Goal: Complete application form

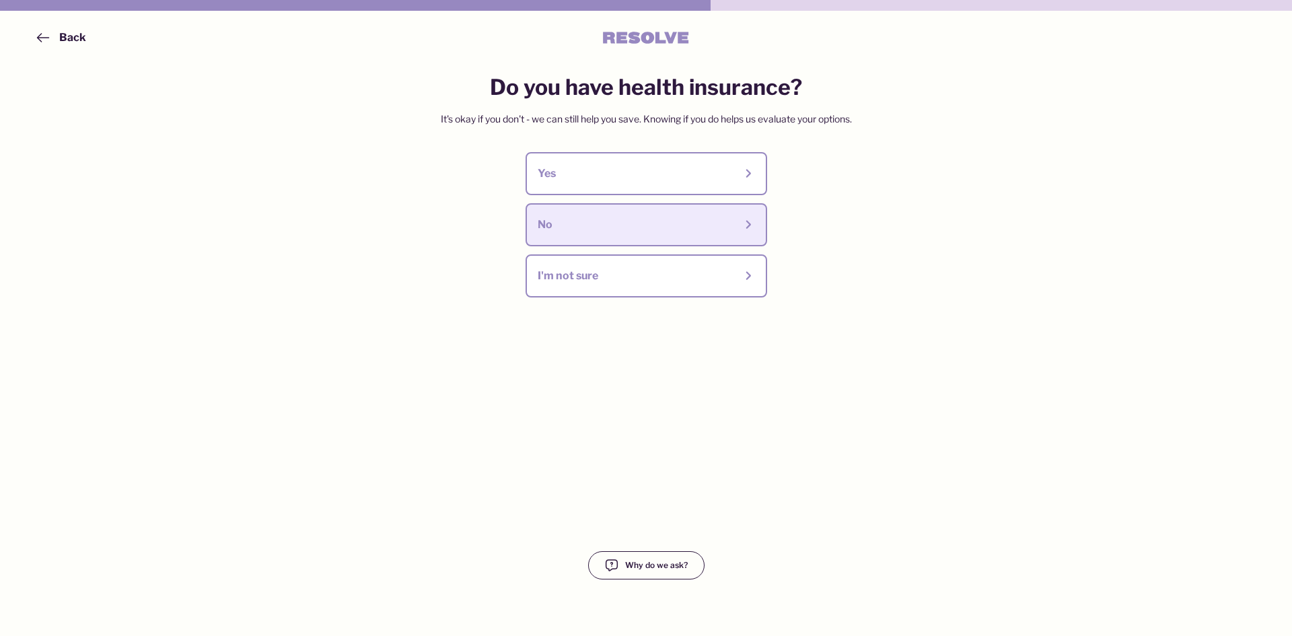
click at [628, 238] on button "No" at bounding box center [647, 224] width 242 height 43
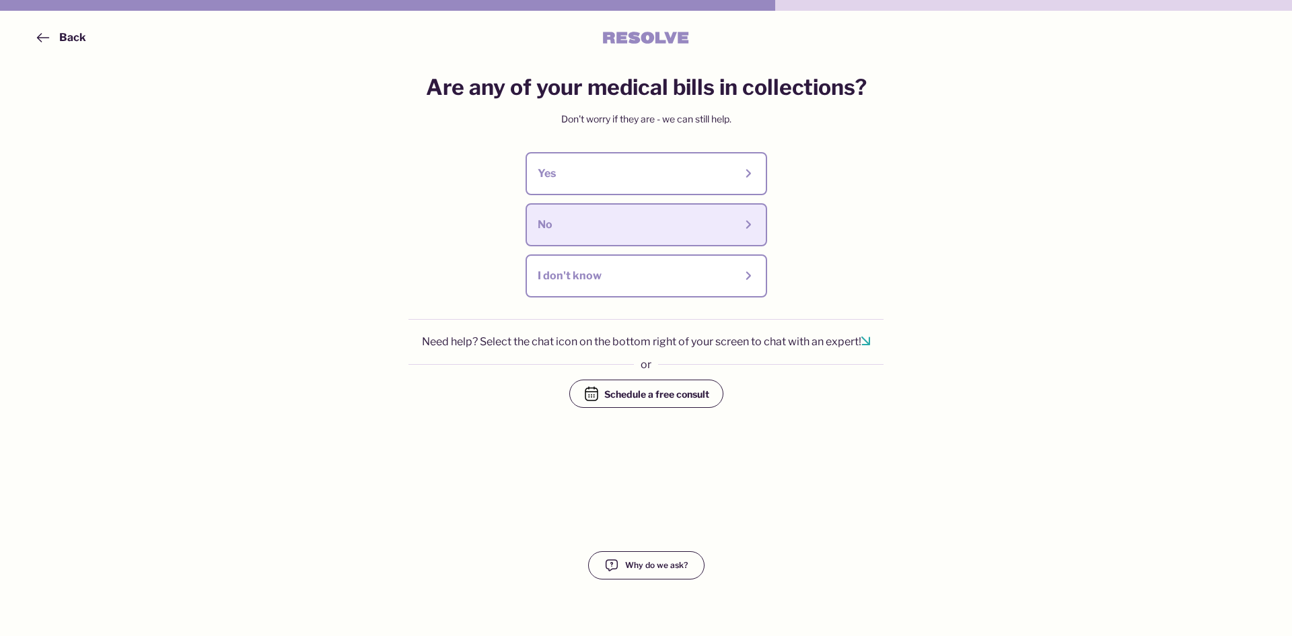
click at [705, 222] on div "No" at bounding box center [636, 224] width 197 height 15
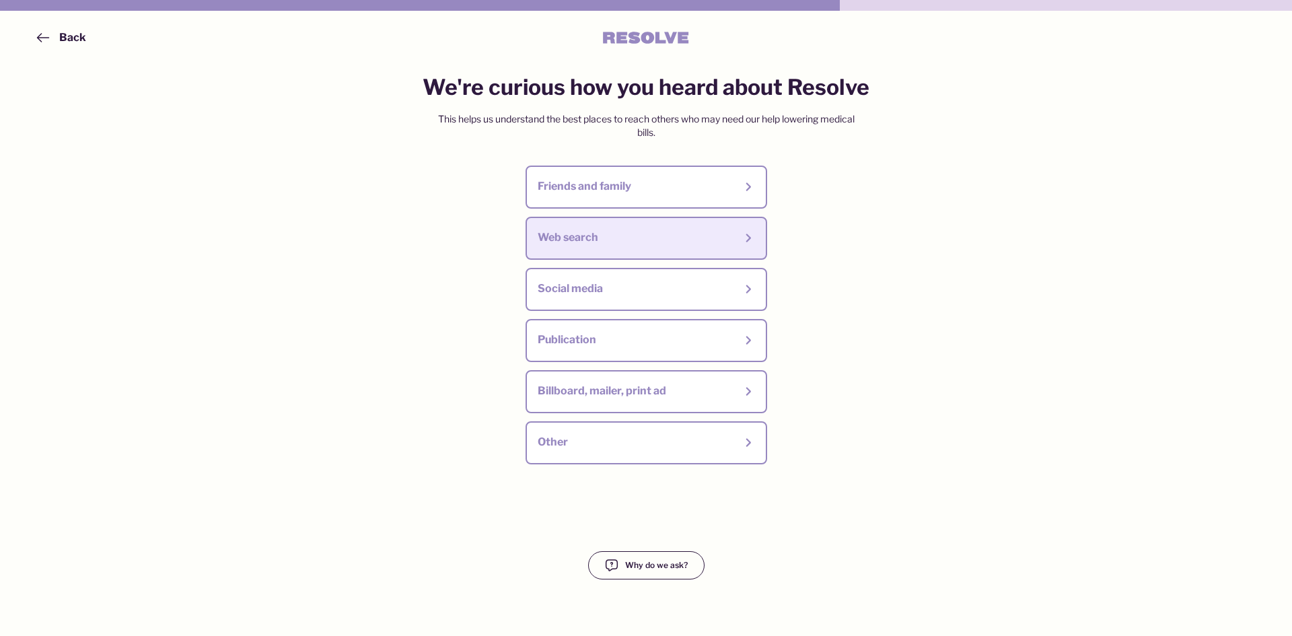
click at [692, 238] on div "Web search" at bounding box center [636, 237] width 197 height 15
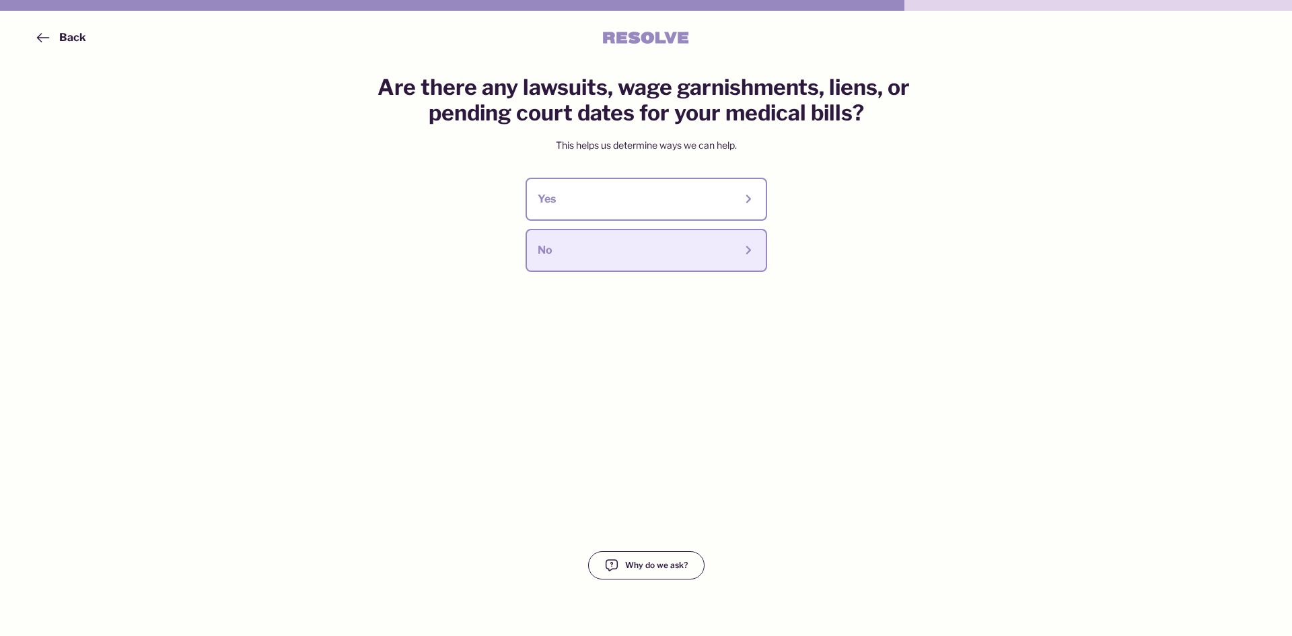
click at [683, 244] on div "No" at bounding box center [636, 250] width 197 height 15
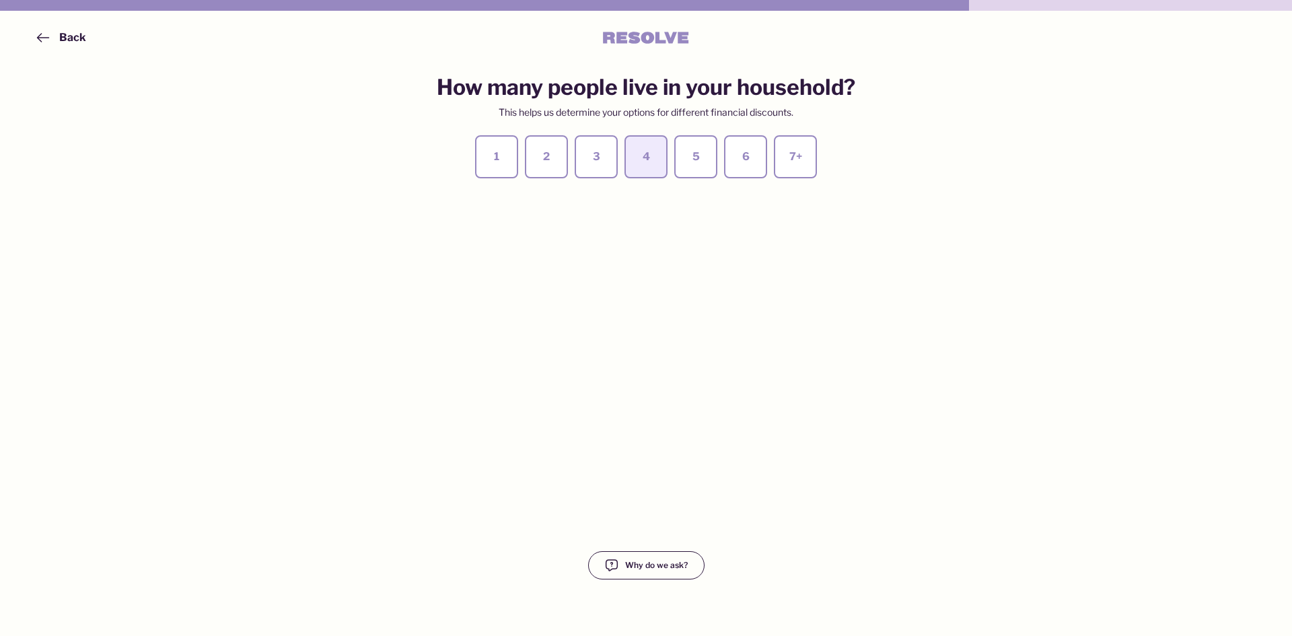
click at [647, 155] on div "4" at bounding box center [646, 156] width 19 height 15
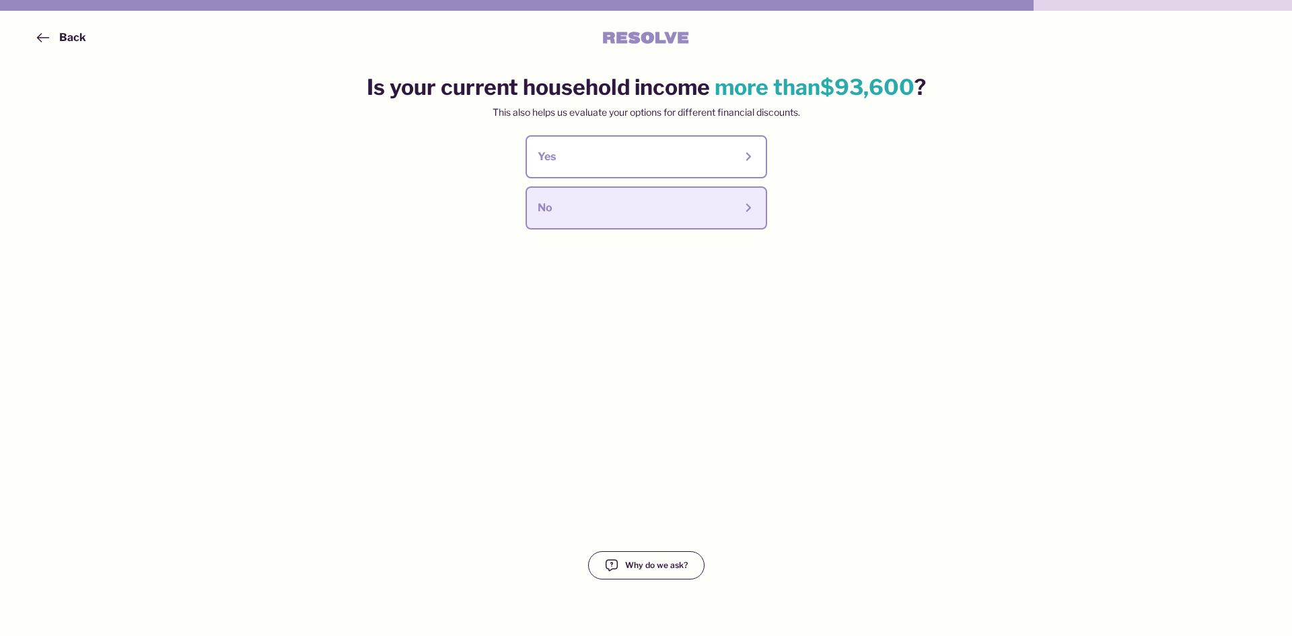
click at [630, 211] on div "No" at bounding box center [636, 208] width 197 height 15
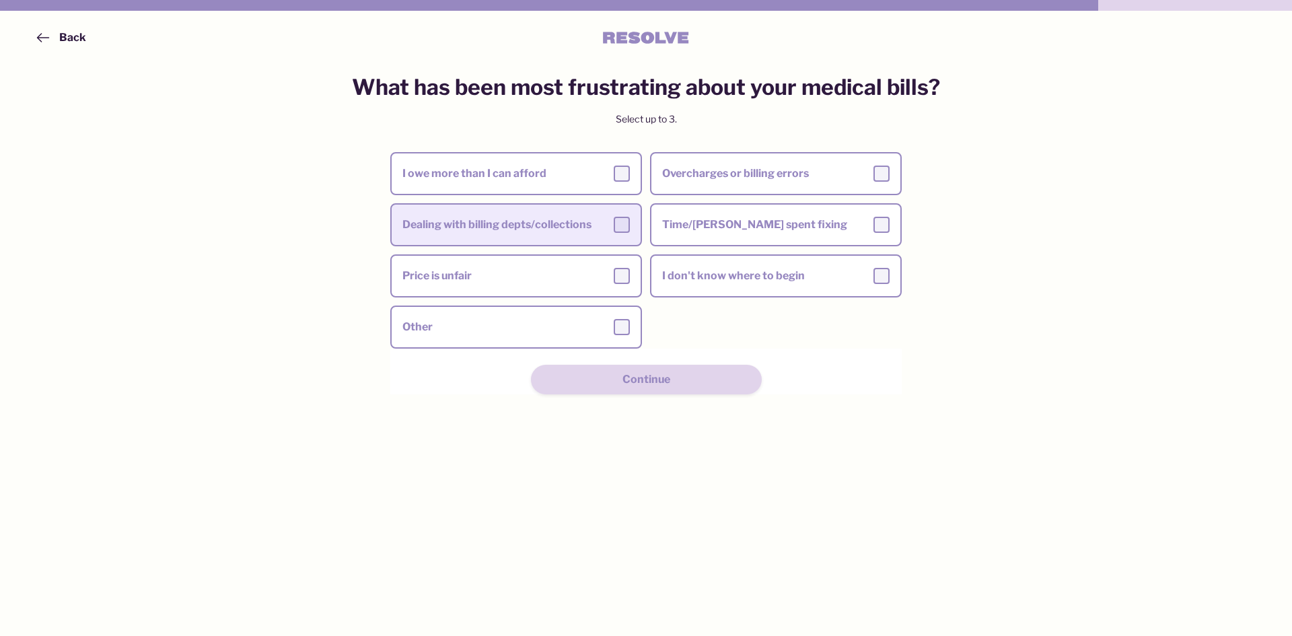
click at [622, 217] on div at bounding box center [622, 225] width 16 height 16
click at [0, 0] on input "Dealing with billing depts/collections" at bounding box center [0, 0] width 0 height 0
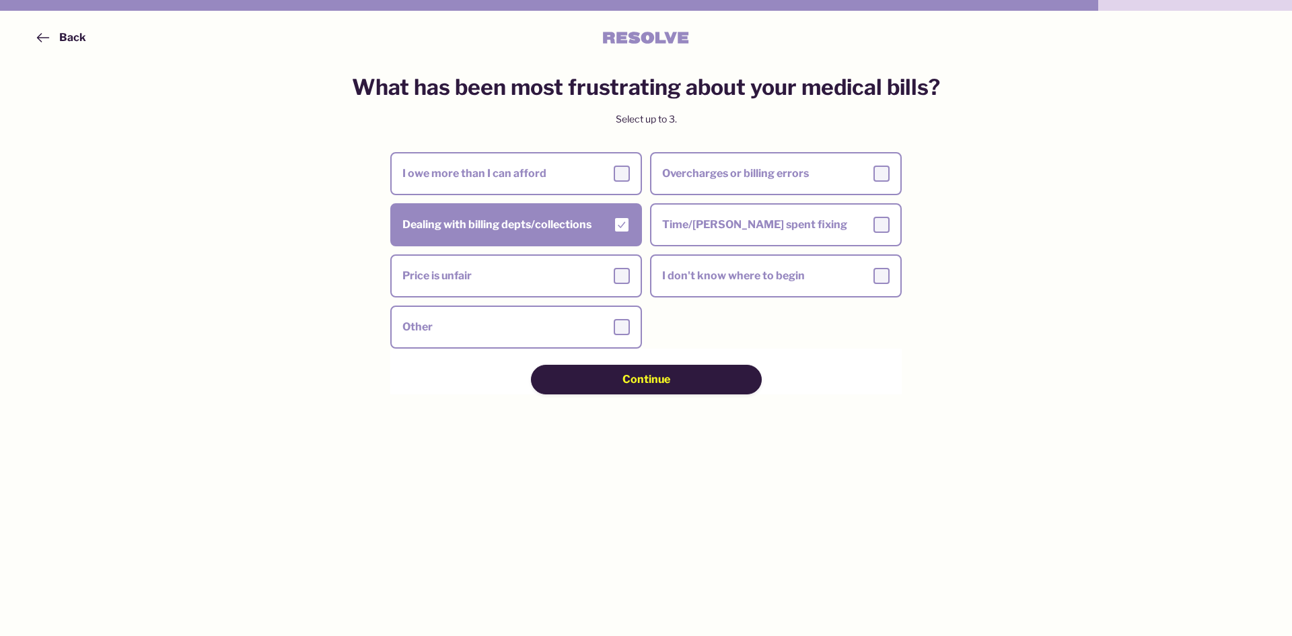
click at [618, 384] on div "Continue" at bounding box center [646, 379] width 135 height 15
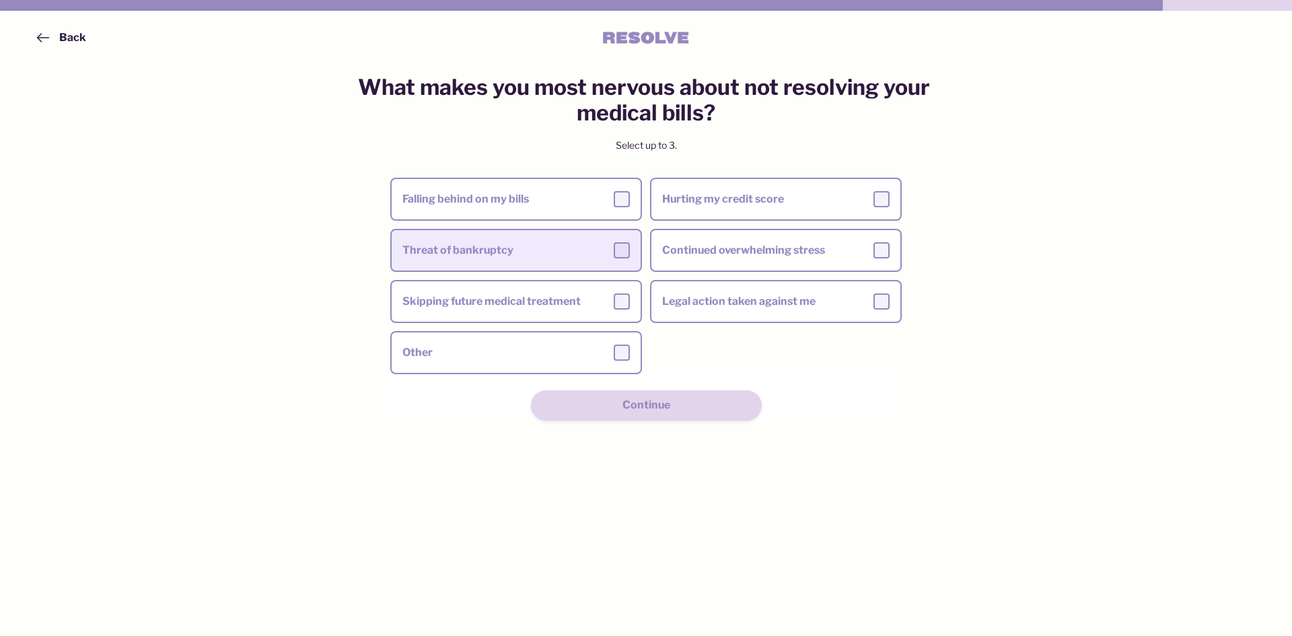
click at [597, 250] on div "Threat of bankruptcy" at bounding box center [515, 250] width 227 height 16
click at [0, 0] on input "Threat of bankruptcy" at bounding box center [0, 0] width 0 height 0
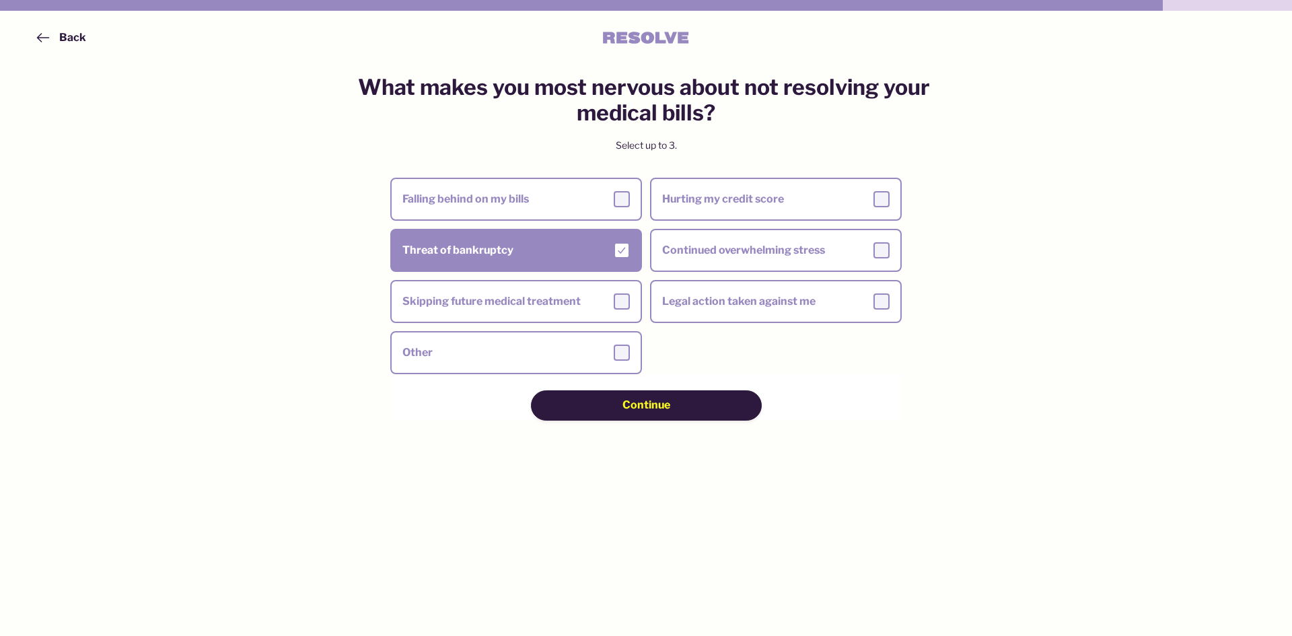
click at [614, 398] on div "Continue" at bounding box center [646, 405] width 135 height 15
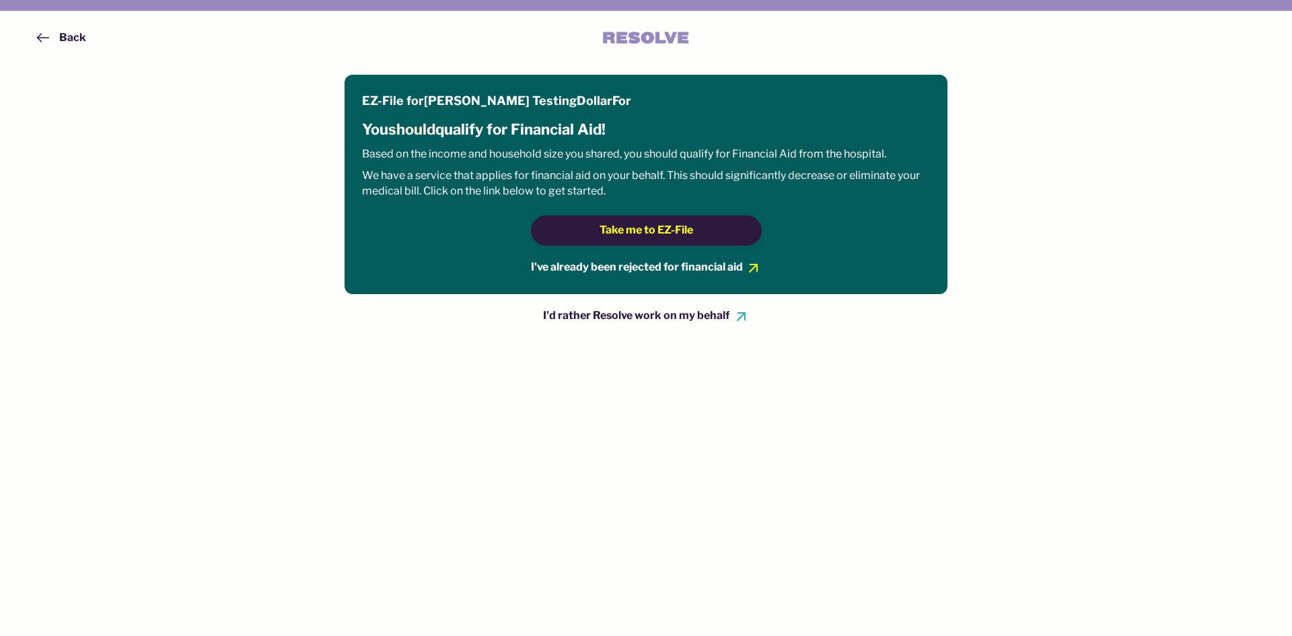
click at [605, 233] on span "Take me to EZ-File" at bounding box center [647, 230] width 94 height 15
